Goal: Task Accomplishment & Management: Use online tool/utility

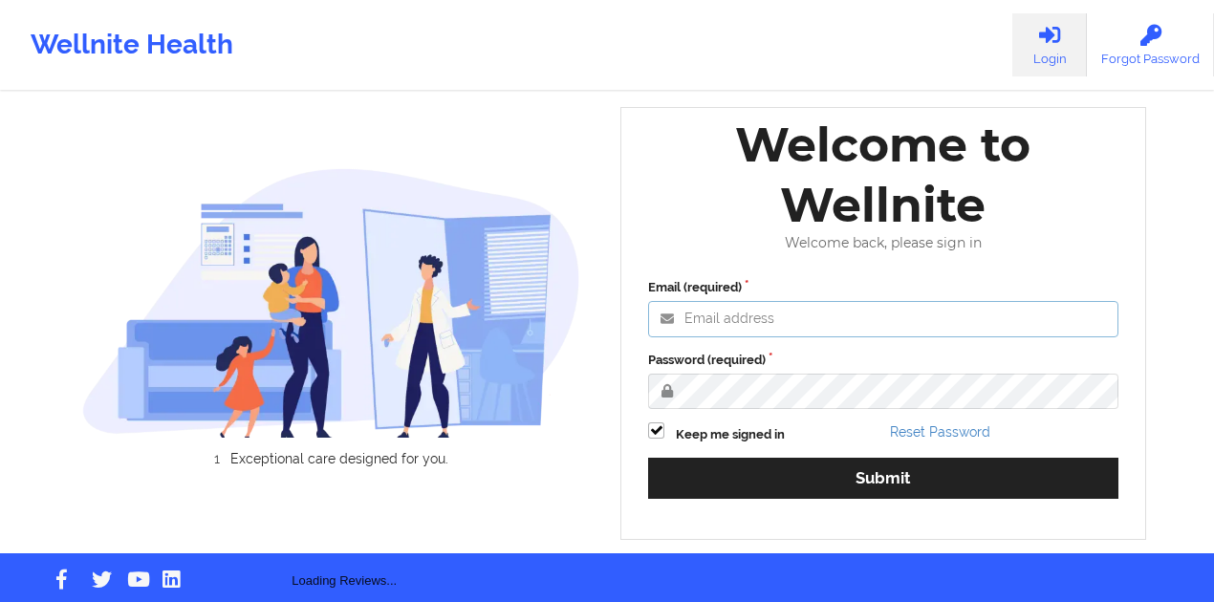
type input "[PERSON_NAME][EMAIL_ADDRESS][DOMAIN_NAME]"
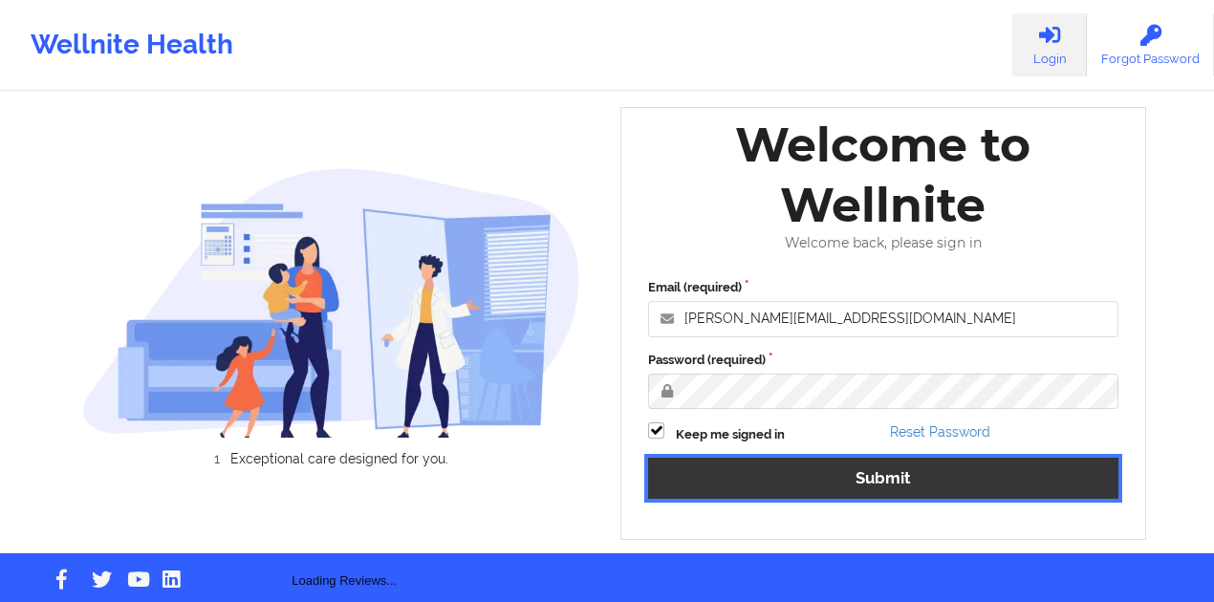
click at [772, 467] on button "Submit" at bounding box center [883, 478] width 470 height 41
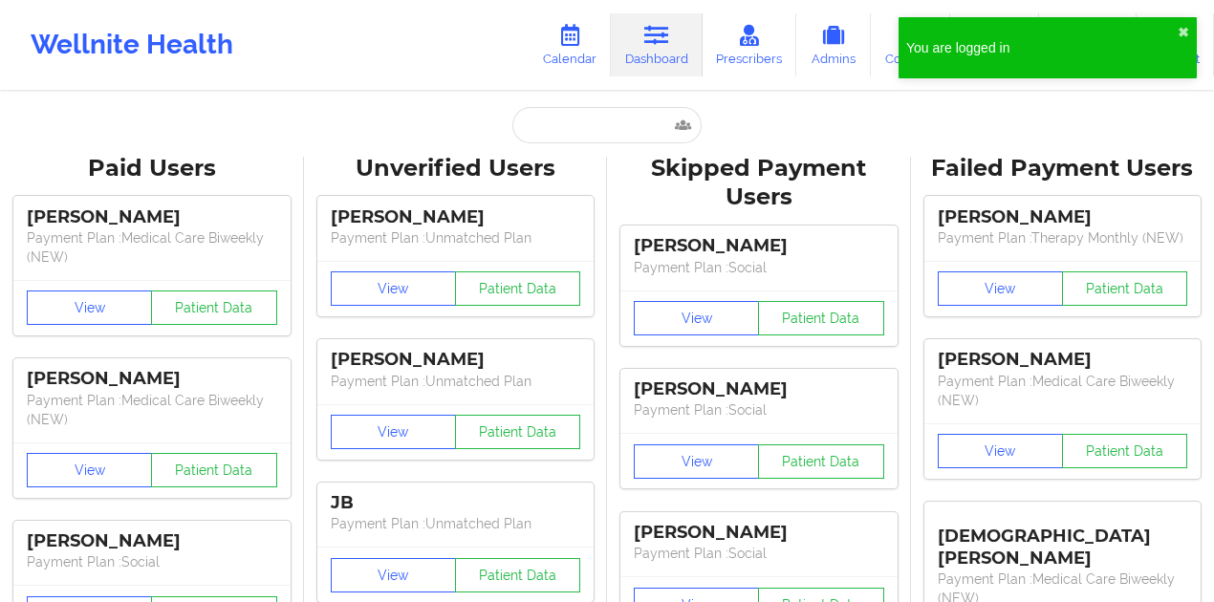
click at [594, 121] on input "text" at bounding box center [606, 125] width 189 height 36
paste input "[EMAIL_ADDRESS][DOMAIN_NAME]"
type input "[EMAIL_ADDRESS][DOMAIN_NAME]"
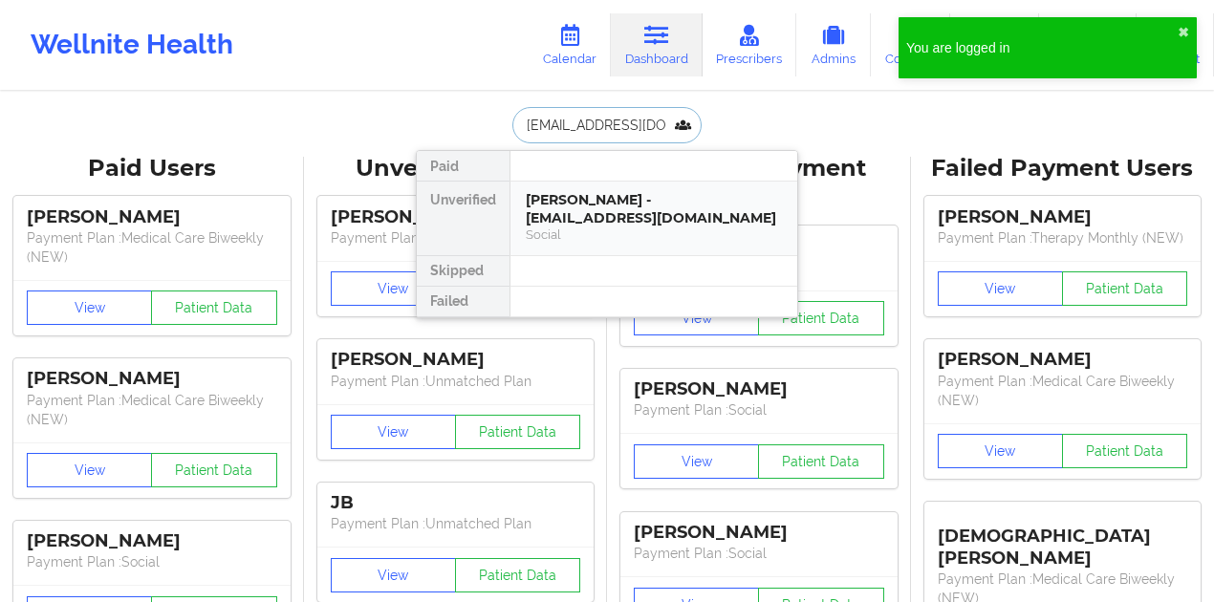
click at [594, 226] on div "Social" at bounding box center [654, 234] width 256 height 16
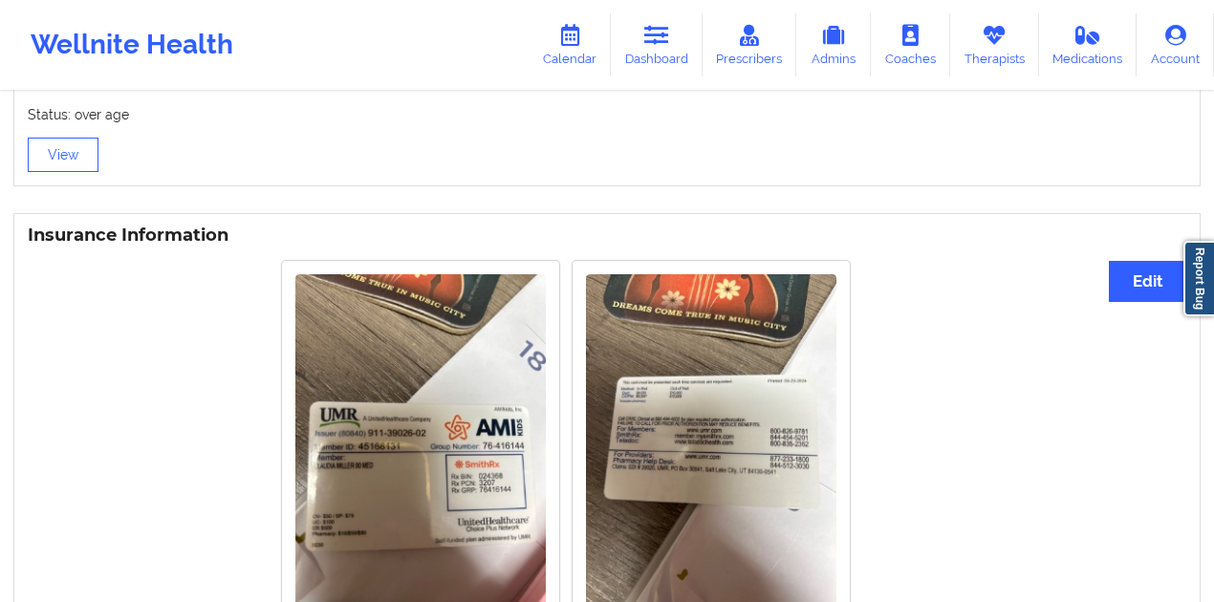
scroll to position [1338, 0]
